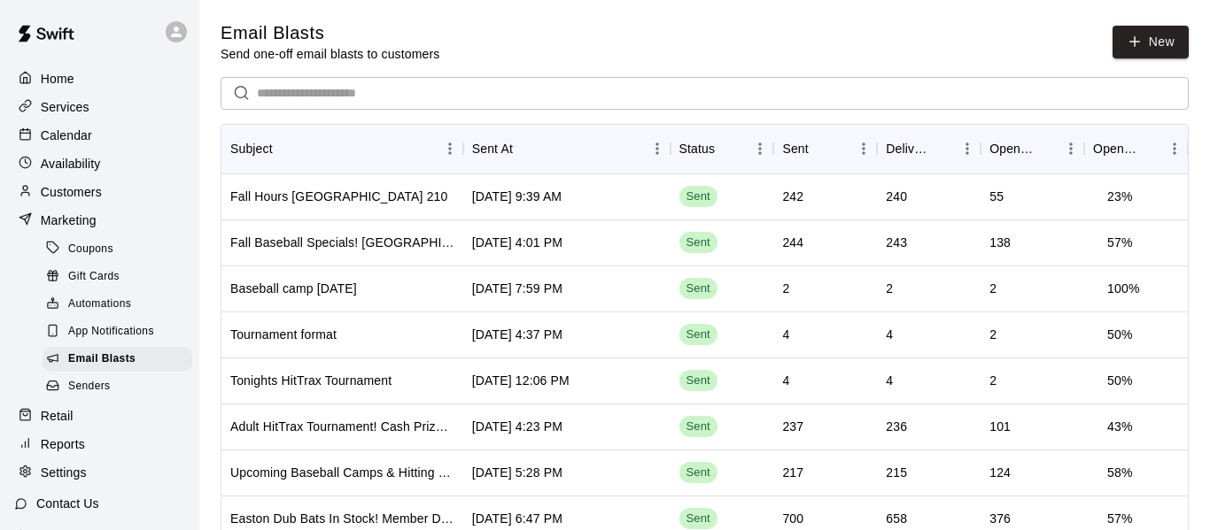
click at [105, 104] on div "Services" at bounding box center [99, 107] width 171 height 27
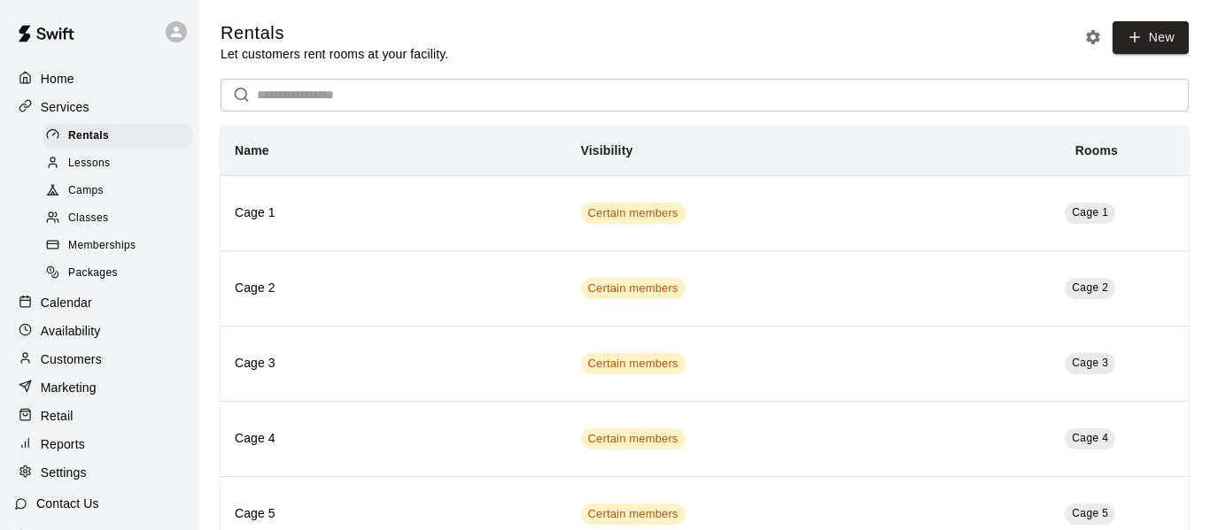
click at [96, 298] on div "Calendar" at bounding box center [99, 303] width 171 height 27
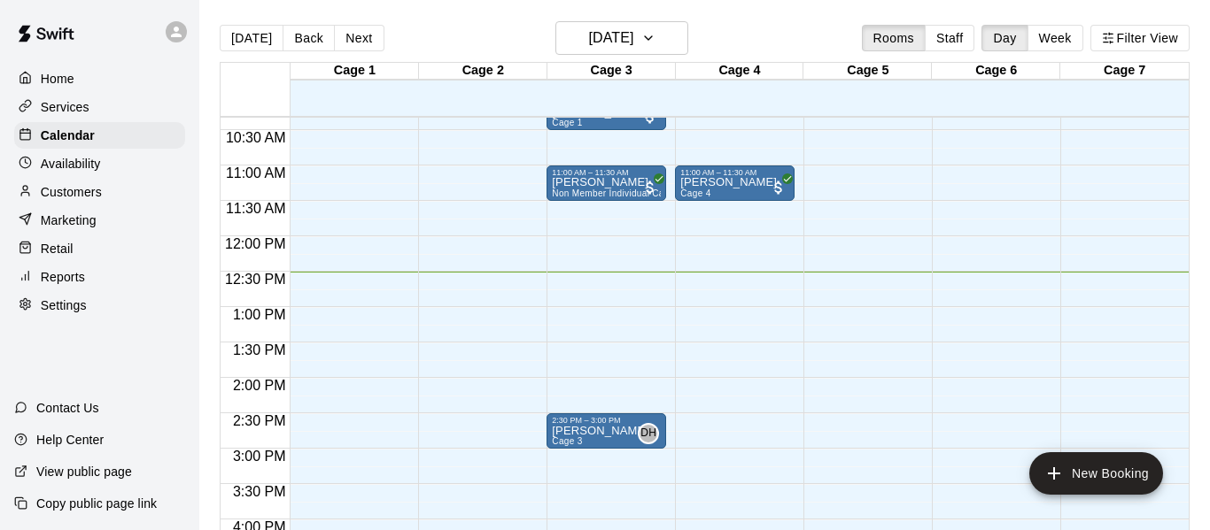
scroll to position [709, 0]
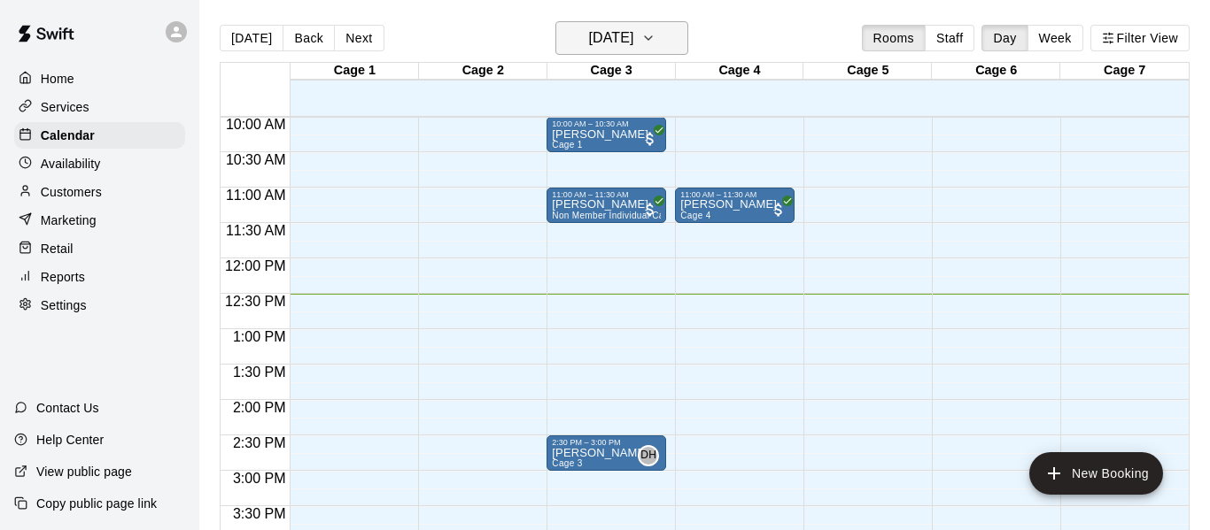
click at [625, 44] on h6 "[DATE]" at bounding box center [610, 38] width 45 height 25
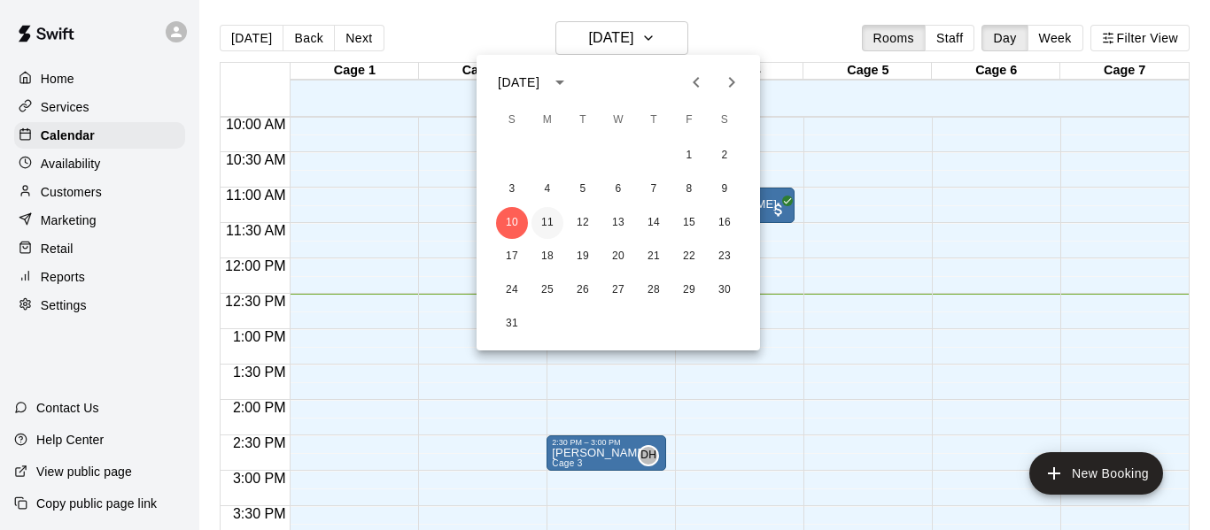
click at [547, 226] on button "11" at bounding box center [547, 223] width 32 height 32
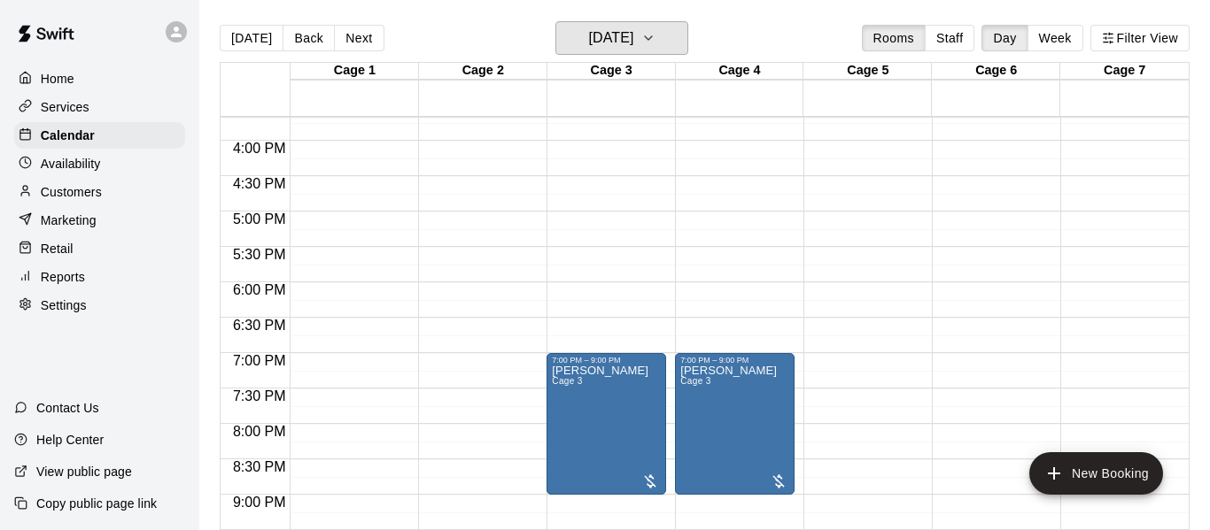
scroll to position [1101, 0]
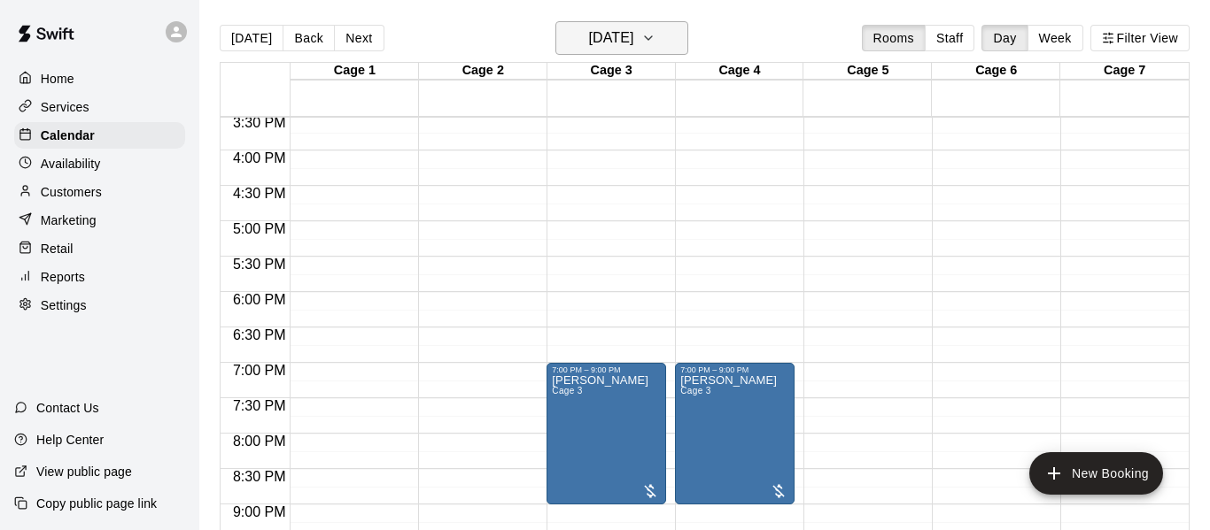
click at [599, 33] on h6 "Monday Aug 11" at bounding box center [610, 38] width 45 height 25
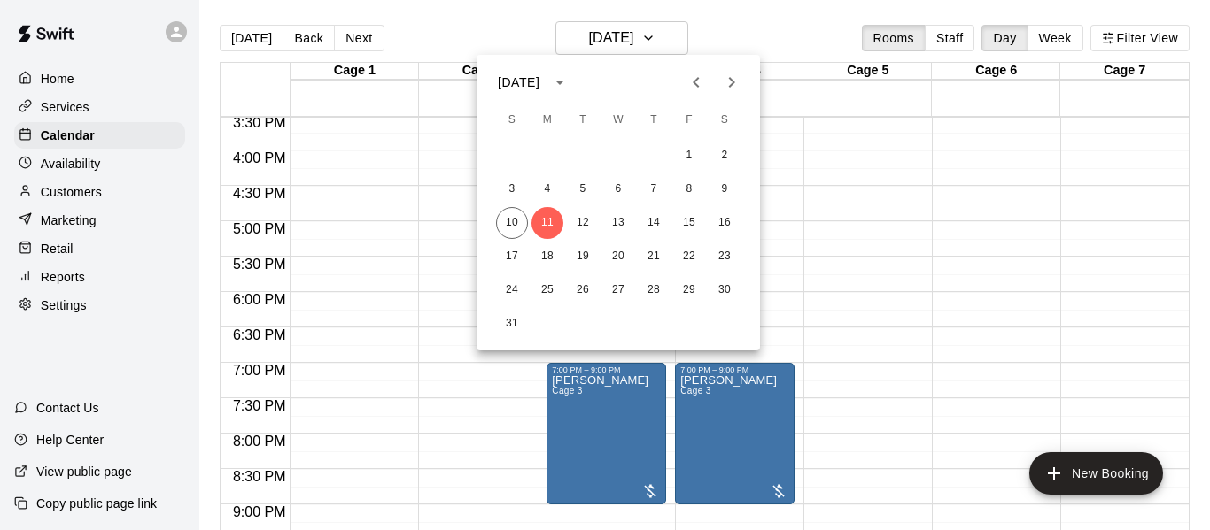
click at [461, 14] on div at bounding box center [605, 265] width 1210 height 530
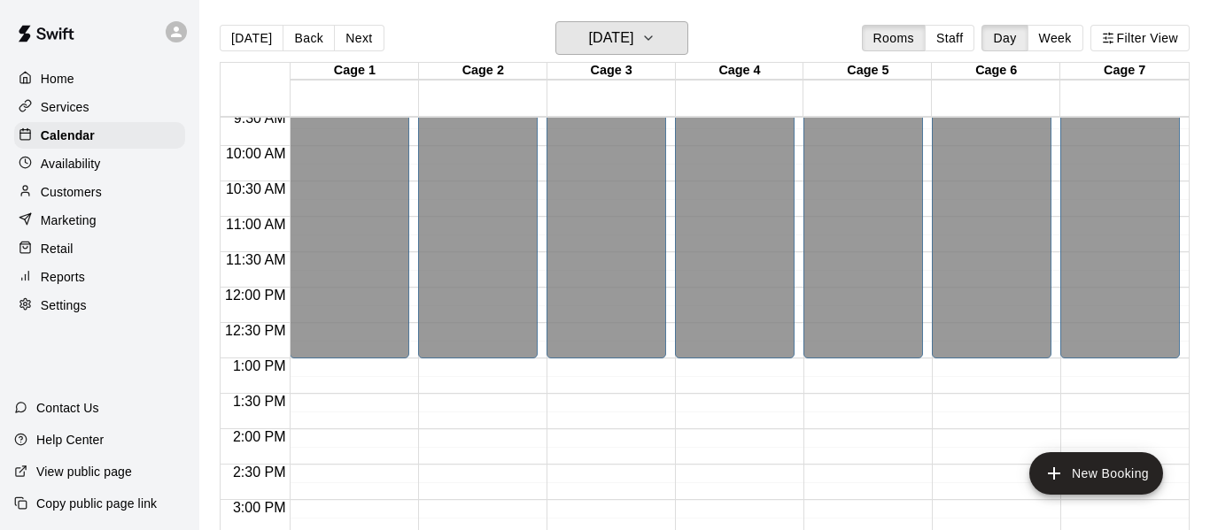
scroll to position [689, 0]
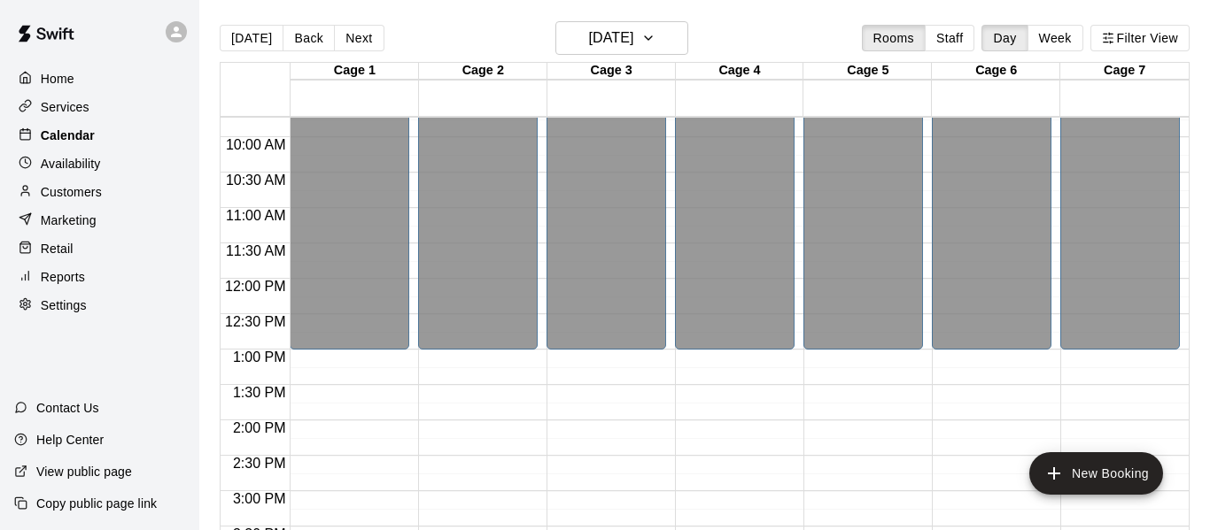
click at [96, 135] on div "Calendar" at bounding box center [99, 135] width 171 height 27
click at [96, 85] on div "Home" at bounding box center [99, 79] width 171 height 27
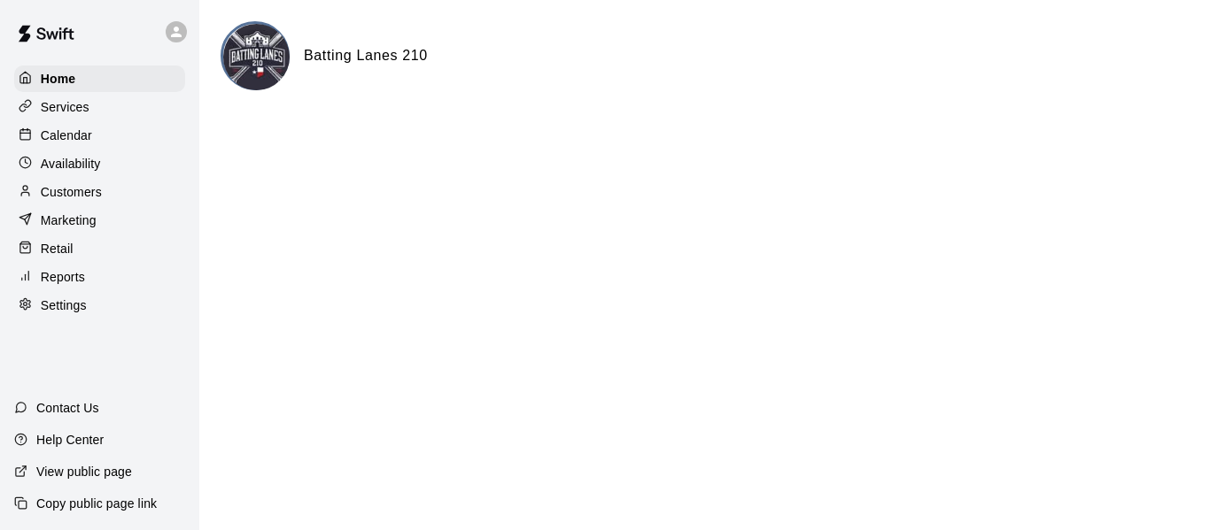
click at [78, 129] on p "Calendar" at bounding box center [66, 136] width 51 height 18
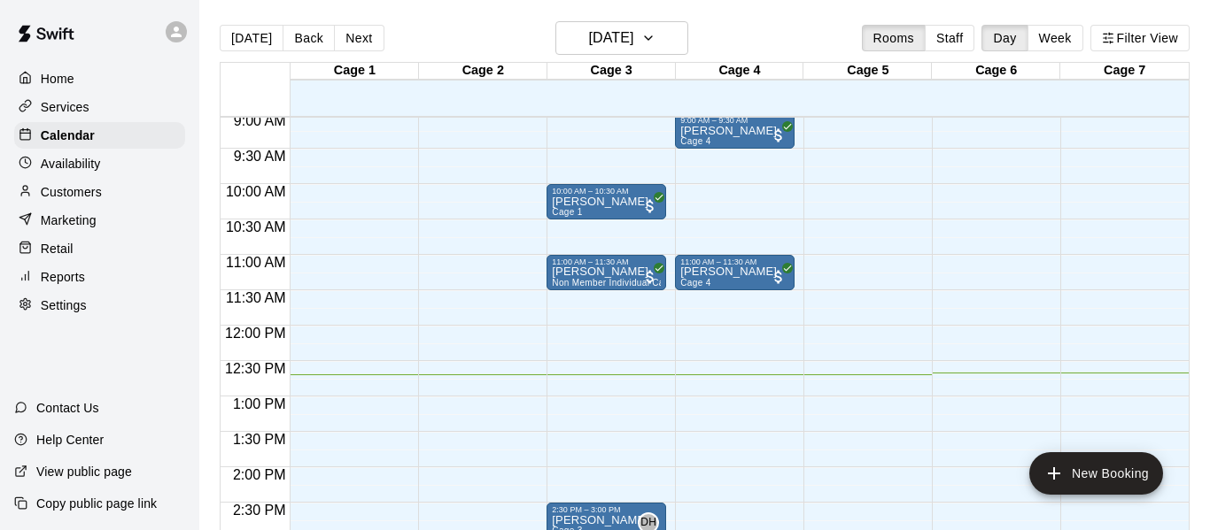
scroll to position [645, 0]
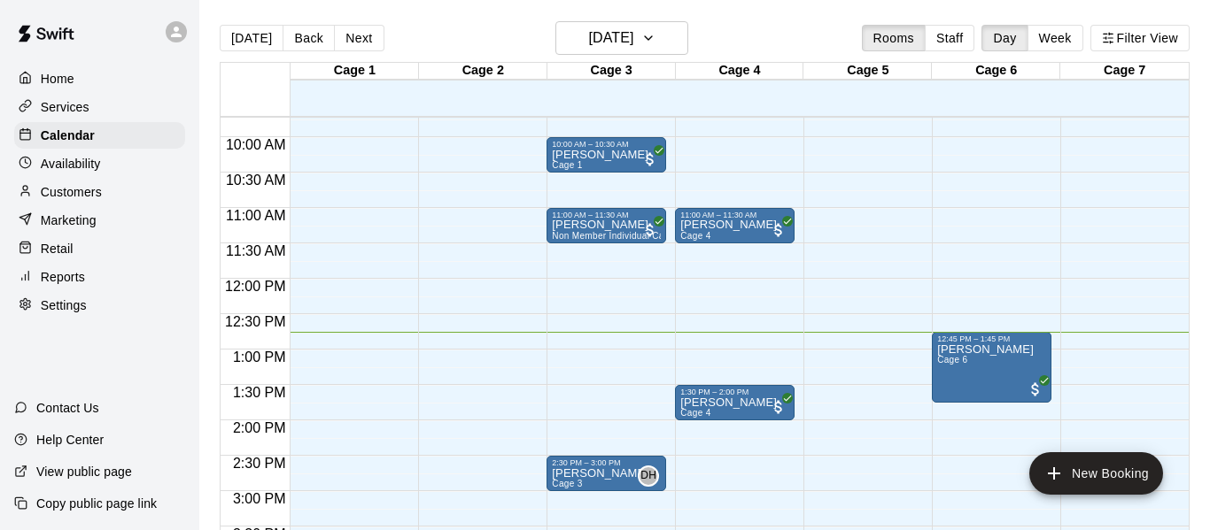
scroll to position [688, 0]
